Goal: Task Accomplishment & Management: Manage account settings

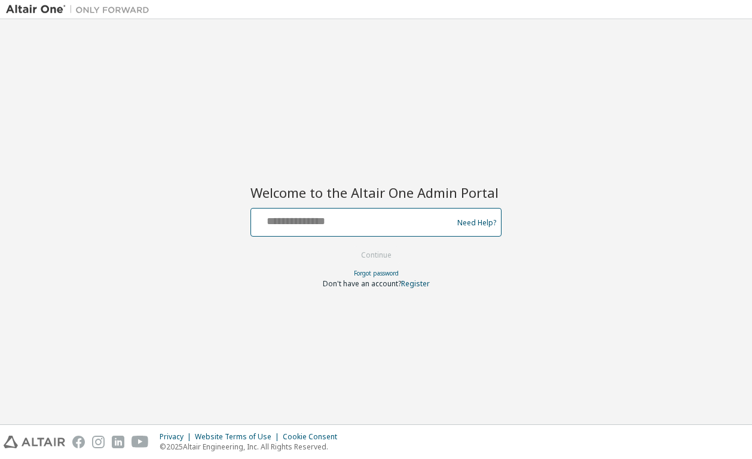
click at [322, 214] on input "text" at bounding box center [353, 219] width 195 height 17
type input "**********"
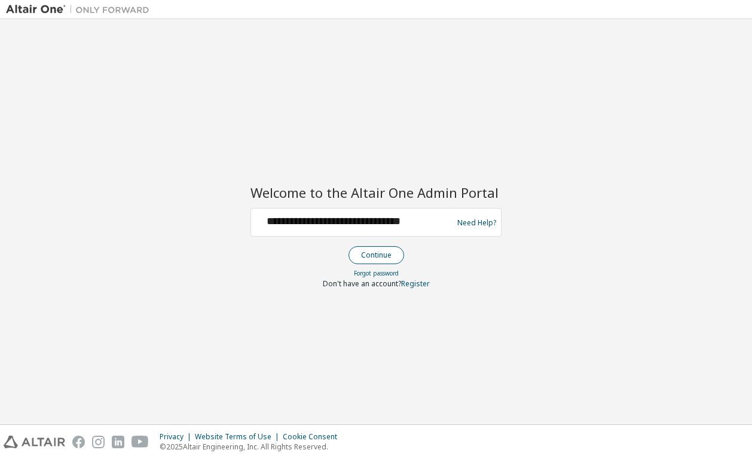
click at [392, 252] on button "Continue" at bounding box center [377, 255] width 56 height 18
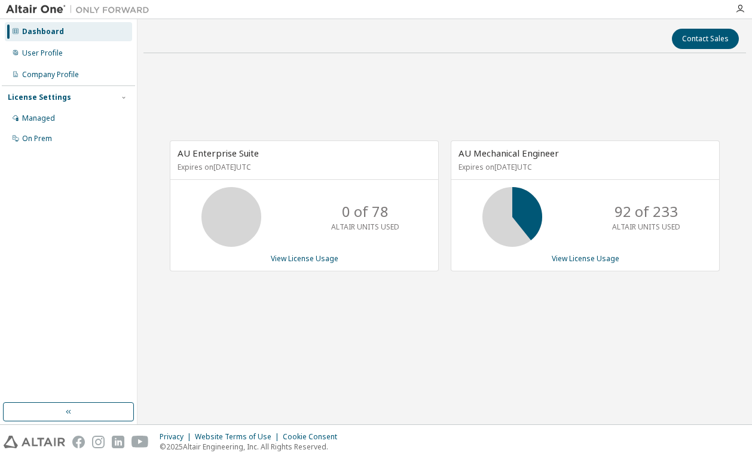
click at [492, 329] on div "AU Enterprise Suite Expires on September 19, 2025 UTC 0 of 78 ALTAIR UNITS USED…" at bounding box center [444, 212] width 603 height 298
click at [405, 81] on div "AU Enterprise Suite Expires on September 19, 2025 UTC 0 of 78 ALTAIR UNITS USED…" at bounding box center [444, 212] width 603 height 298
click at [281, 51] on div "Contact Sales AU Enterprise Suite Expires on [DATE] UTC 0 of 78 ALTAIR UNITS US…" at bounding box center [444, 221] width 603 height 393
click at [450, 295] on div "AU Enterprise Suite Expires on [DATE] UTC 0 of 78 ALTAIR UNITS USED View Licens…" at bounding box center [444, 212] width 603 height 298
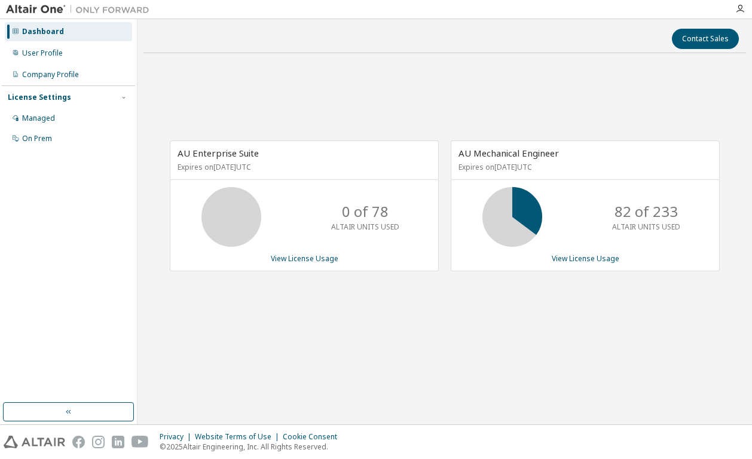
click at [351, 301] on div "AU Enterprise Suite Expires on [DATE] UTC 0 of 78 ALTAIR UNITS USED View Licens…" at bounding box center [444, 212] width 603 height 298
click at [392, 87] on div "AU Enterprise Suite Expires on [DATE] UTC 0 of 78 ALTAIR UNITS USED View Licens…" at bounding box center [444, 212] width 603 height 298
